Goal: Register for event/course

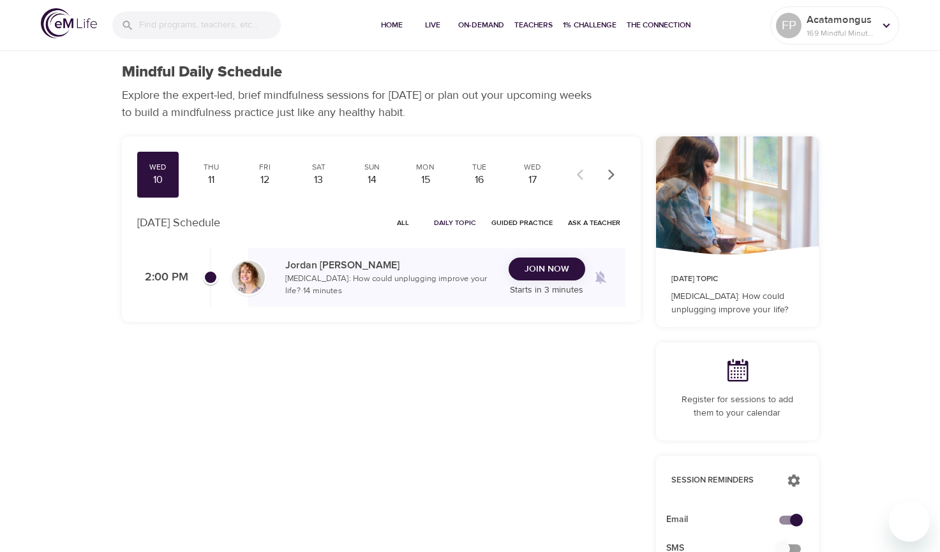
click at [547, 274] on span "Join Now" at bounding box center [546, 270] width 45 height 16
